Goal: Transaction & Acquisition: Purchase product/service

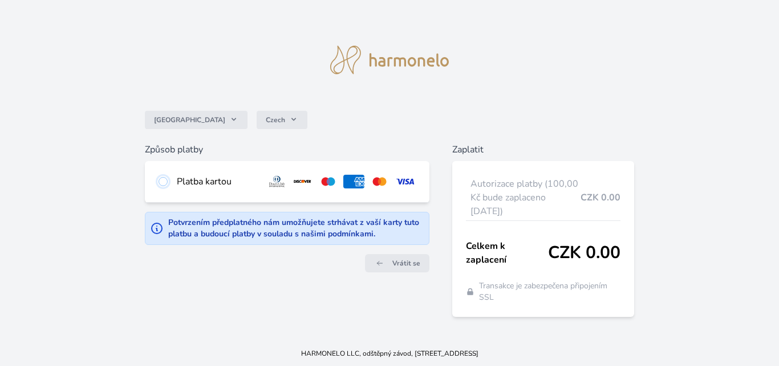
click at [161, 184] on input "radio" at bounding box center [163, 181] width 9 height 9
radio input "true"
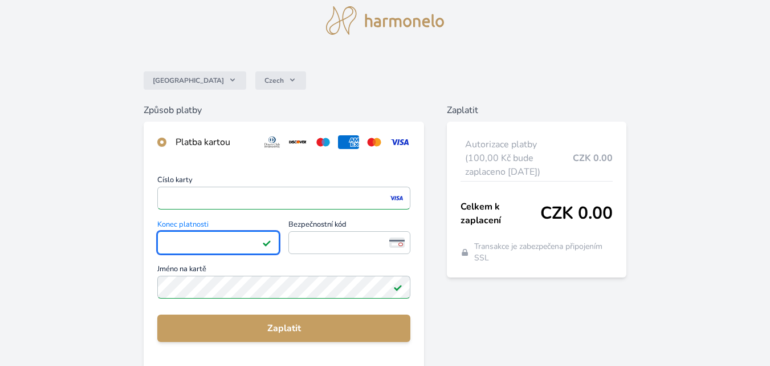
scroll to position [57, 0]
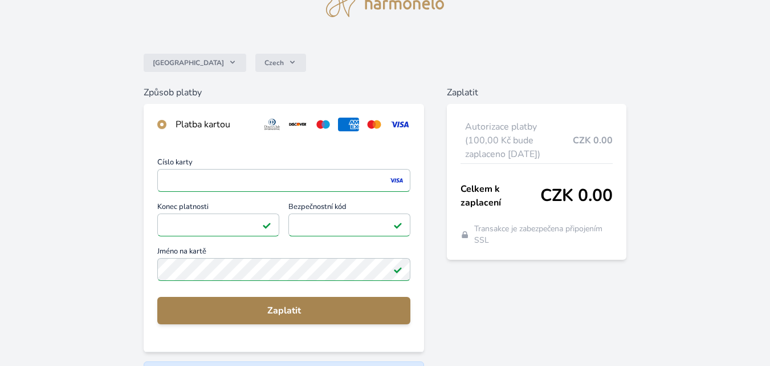
click at [281, 309] on span "Zaplatit" at bounding box center [284, 310] width 235 height 14
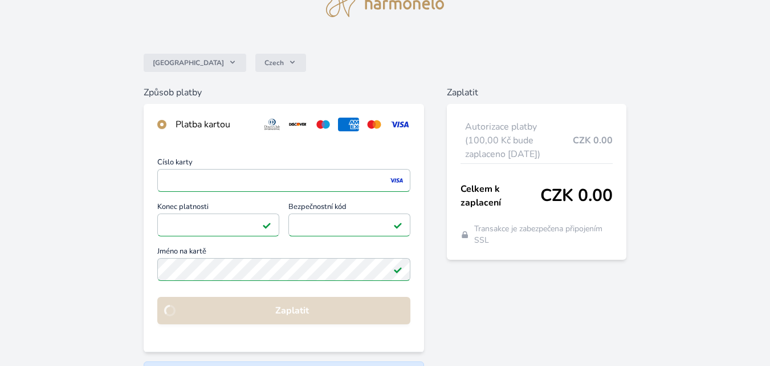
scroll to position [48, 0]
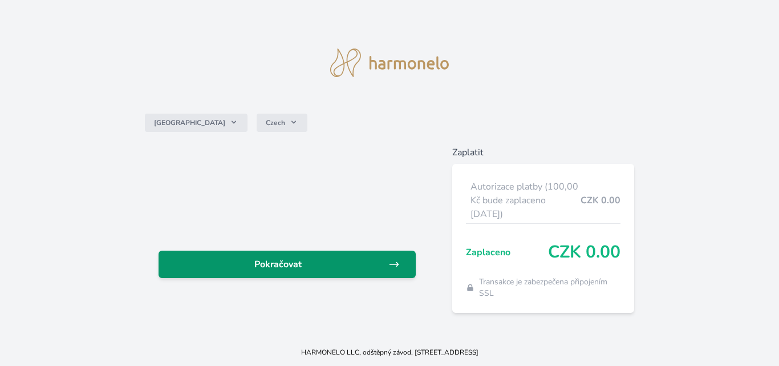
click at [392, 261] on icon at bounding box center [393, 263] width 11 height 11
